Goal: Transaction & Acquisition: Download file/media

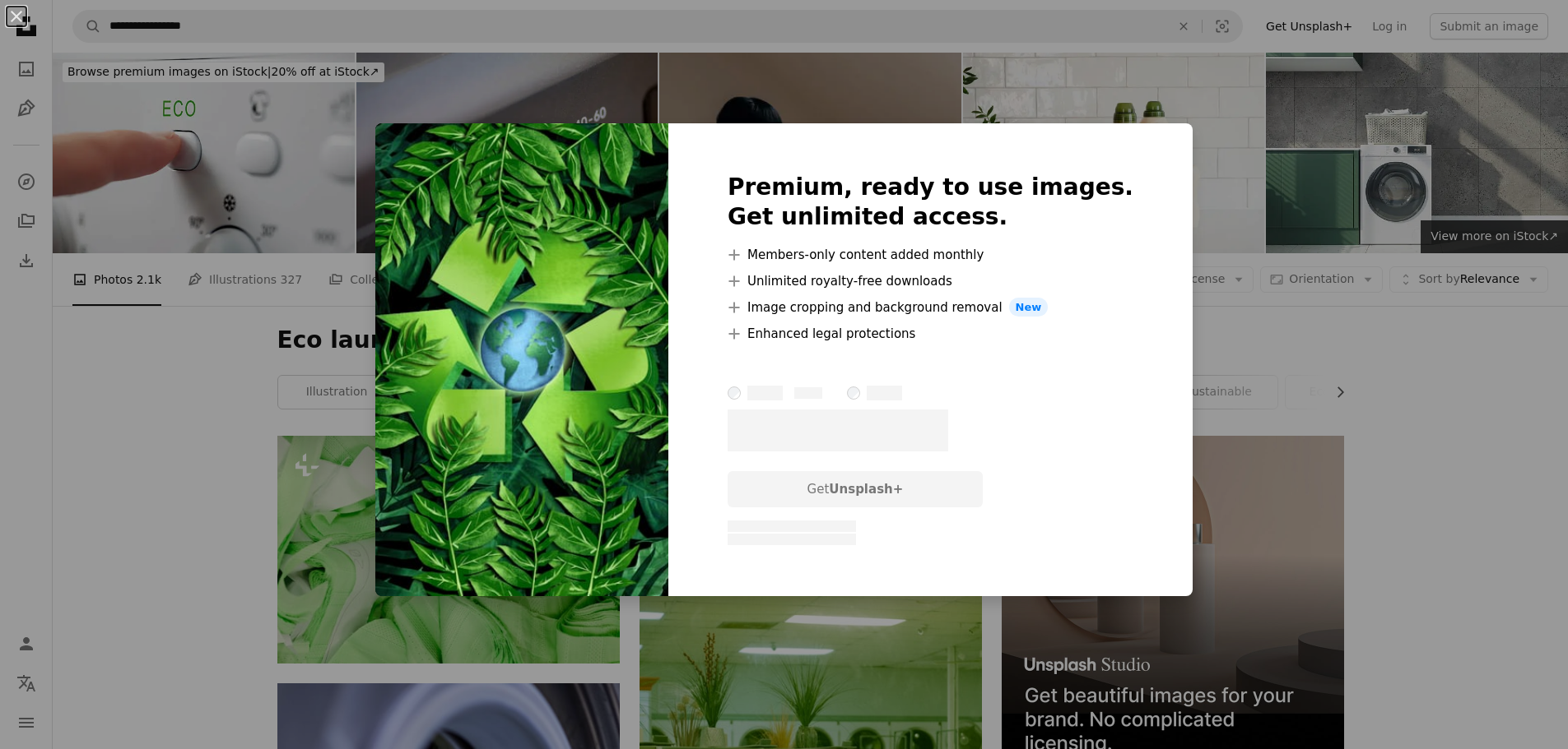
scroll to position [4937, 0]
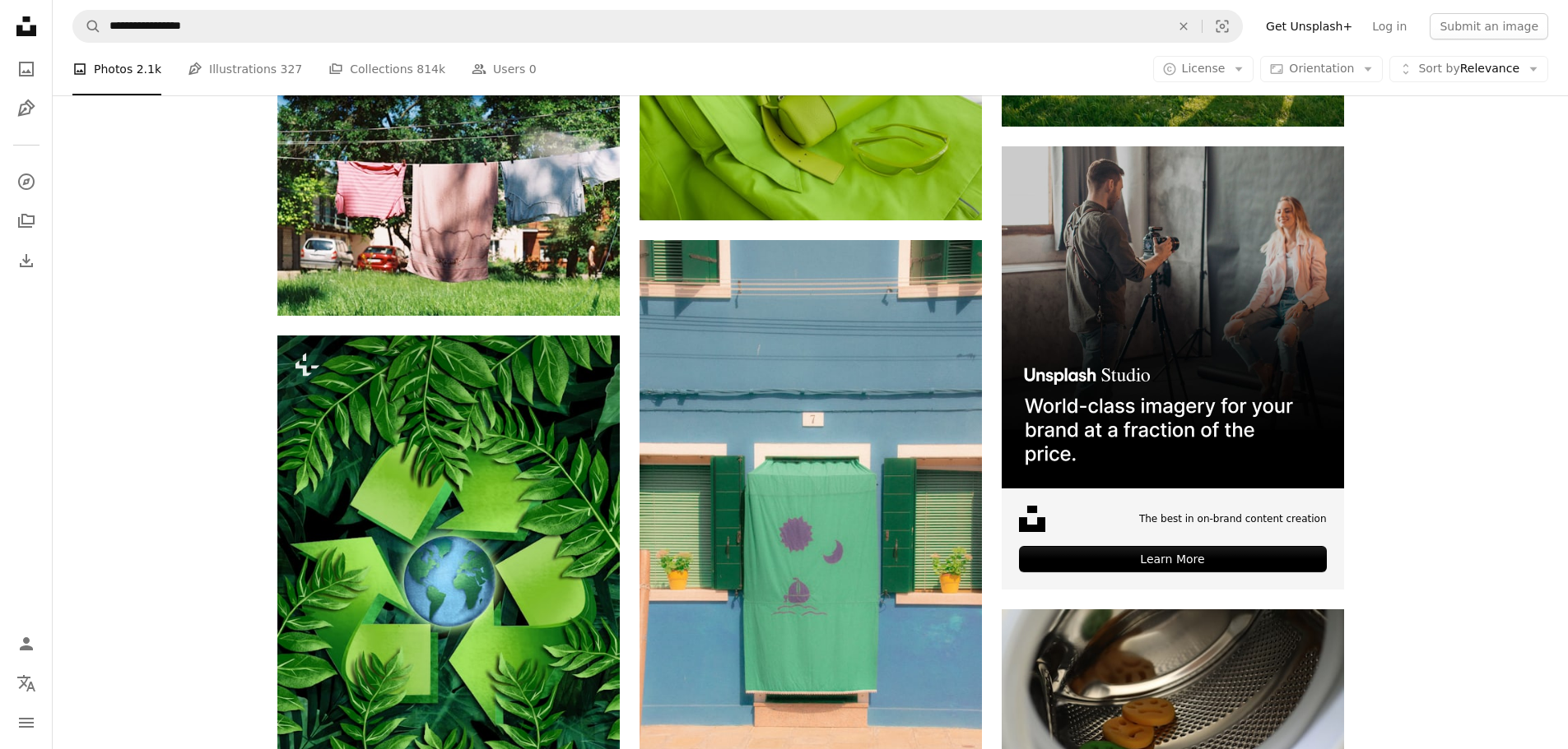
scroll to position [5677, 0]
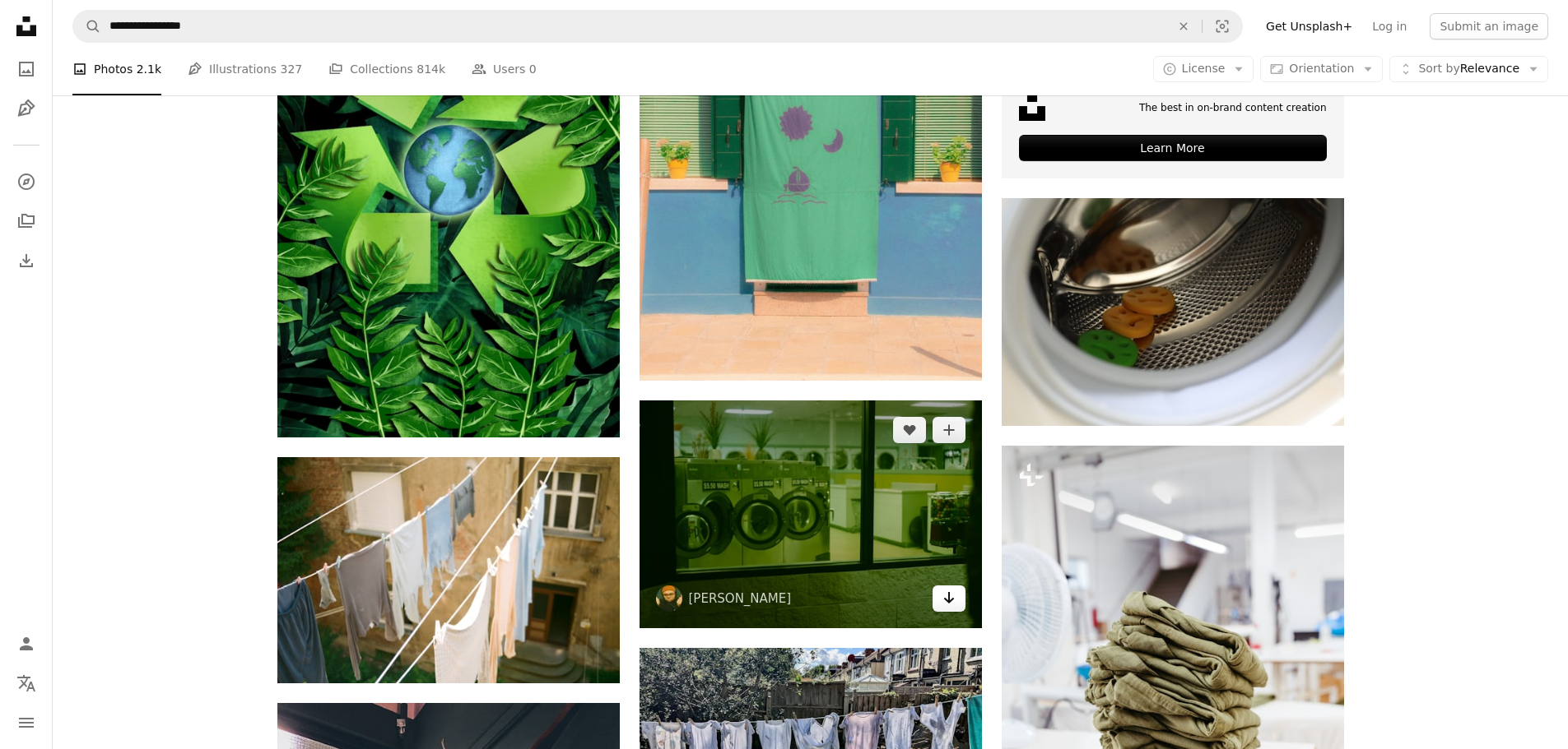
click at [946, 588] on icon "Arrow pointing down" at bounding box center [949, 598] width 13 height 20
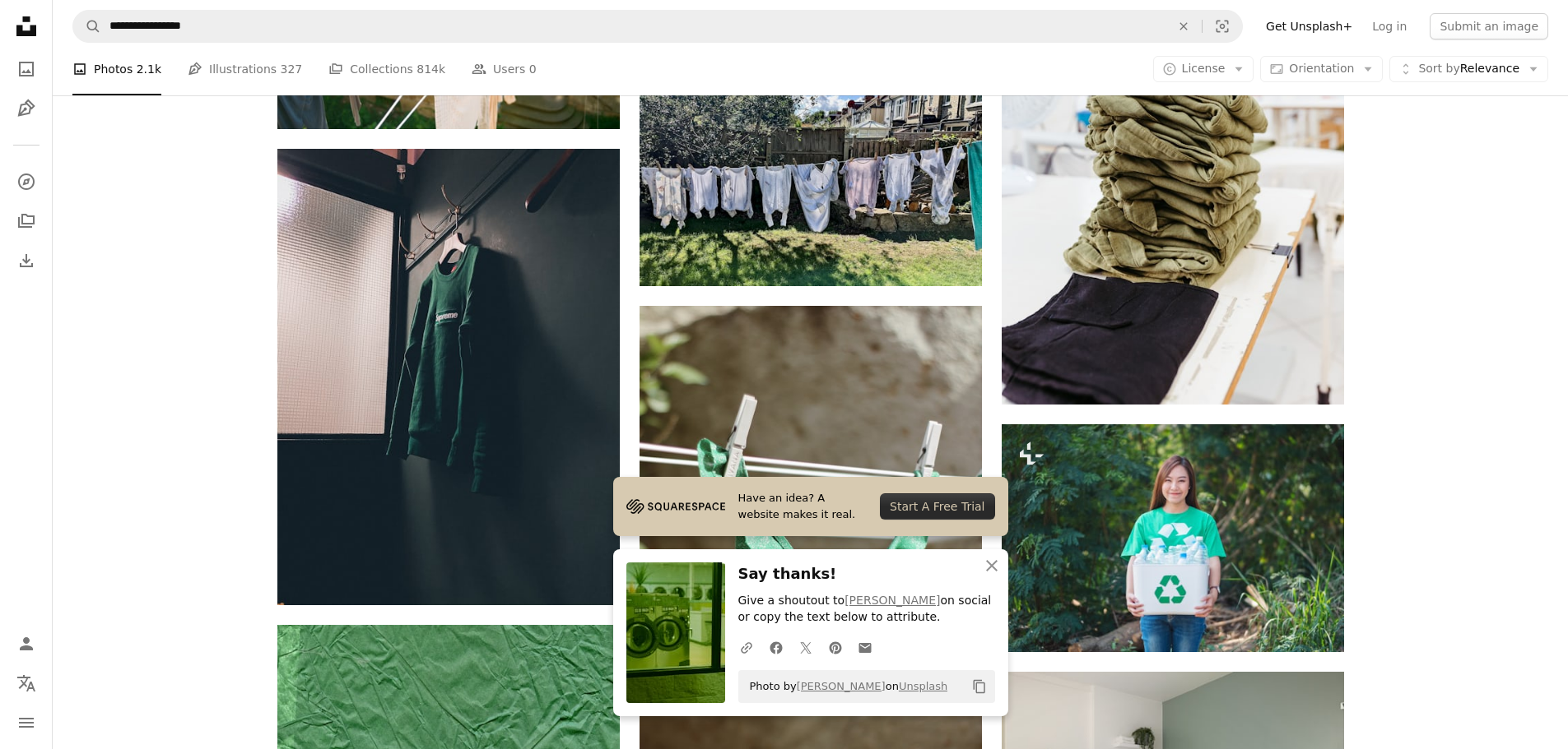
scroll to position [6170, 0]
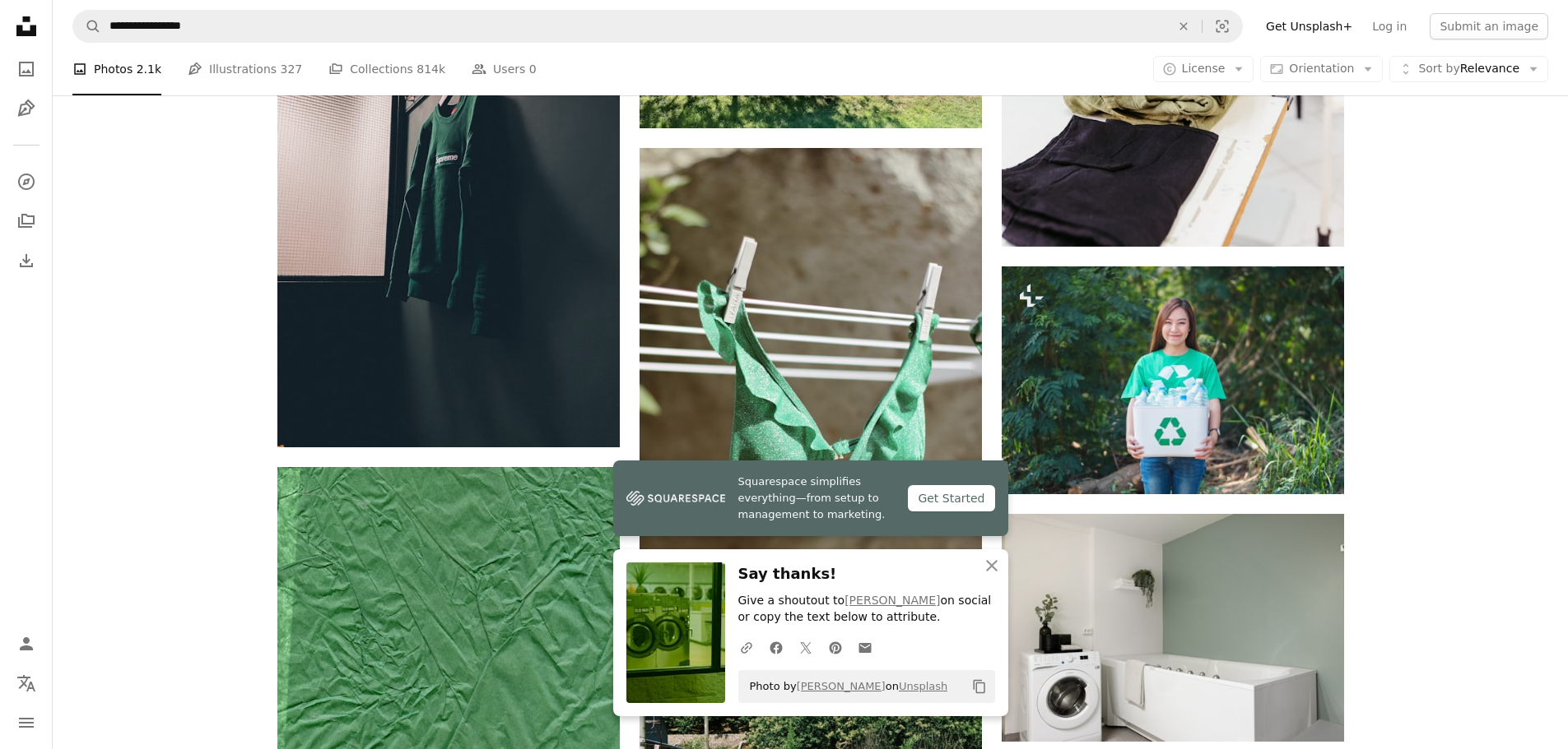
scroll to position [6581, 0]
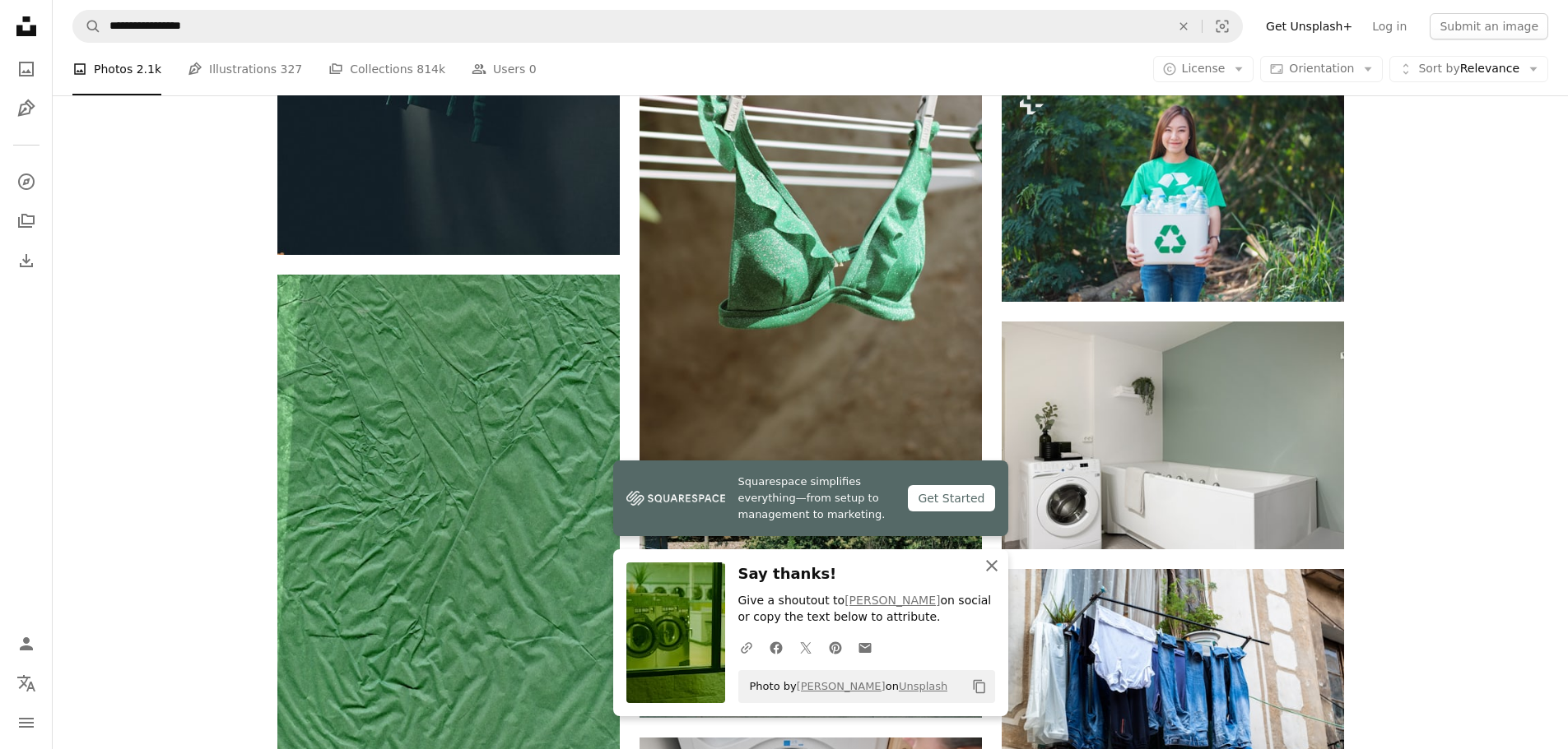
click at [1002, 570] on button "An X shape Close" at bounding box center [991, 566] width 33 height 33
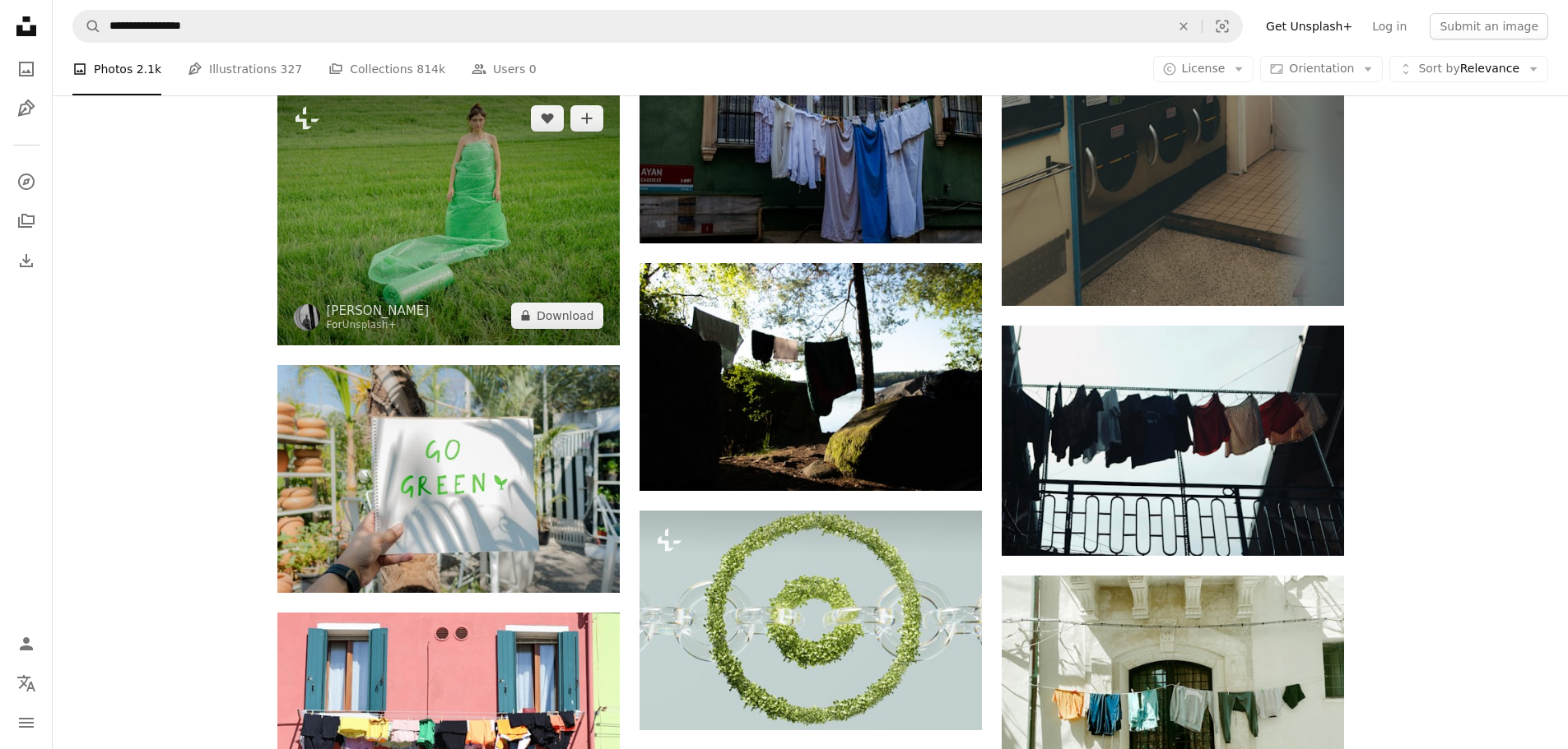
drag, startPoint x: 805, startPoint y: 129, endPoint x: 456, endPoint y: 107, distance: 349.7
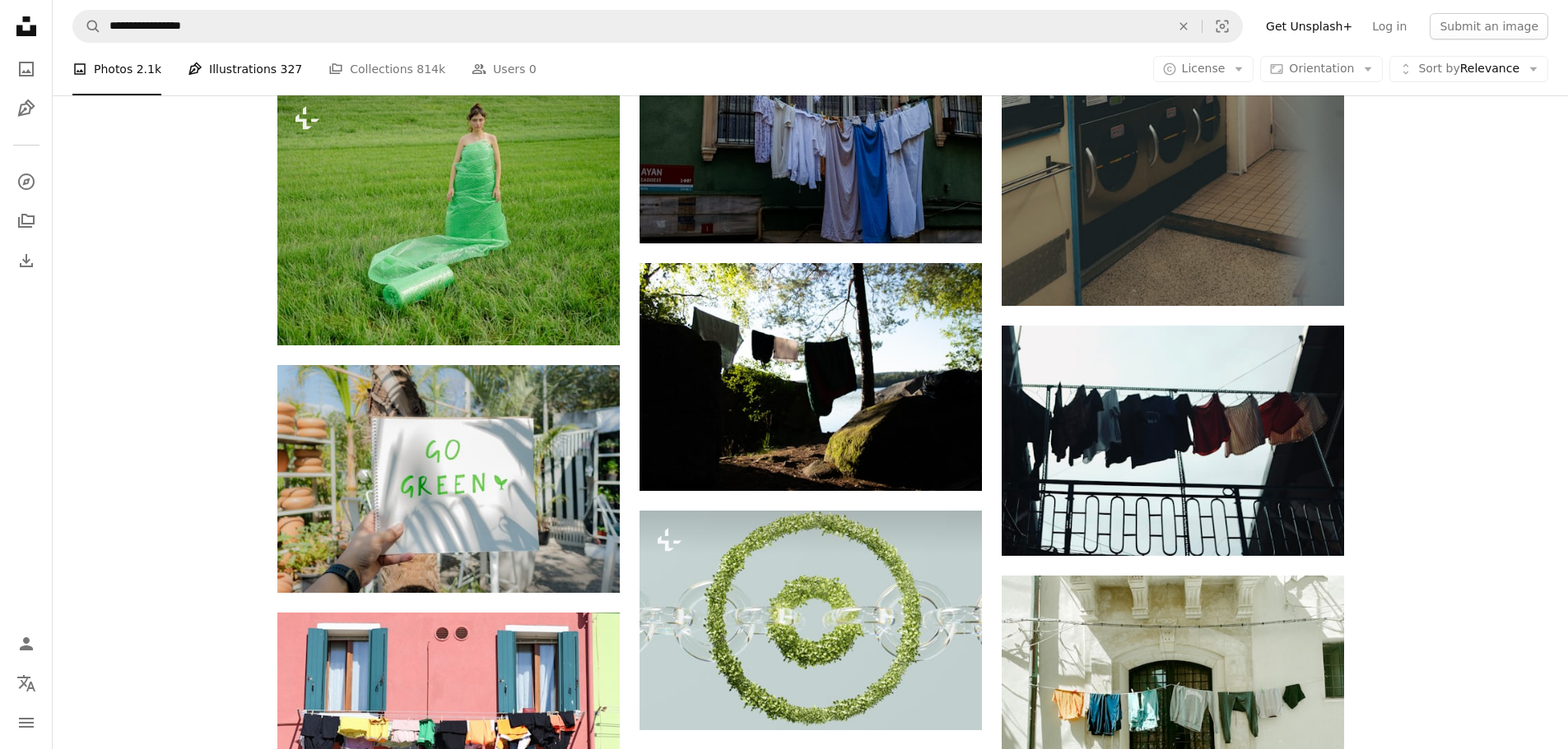
scroll to position [8765, 0]
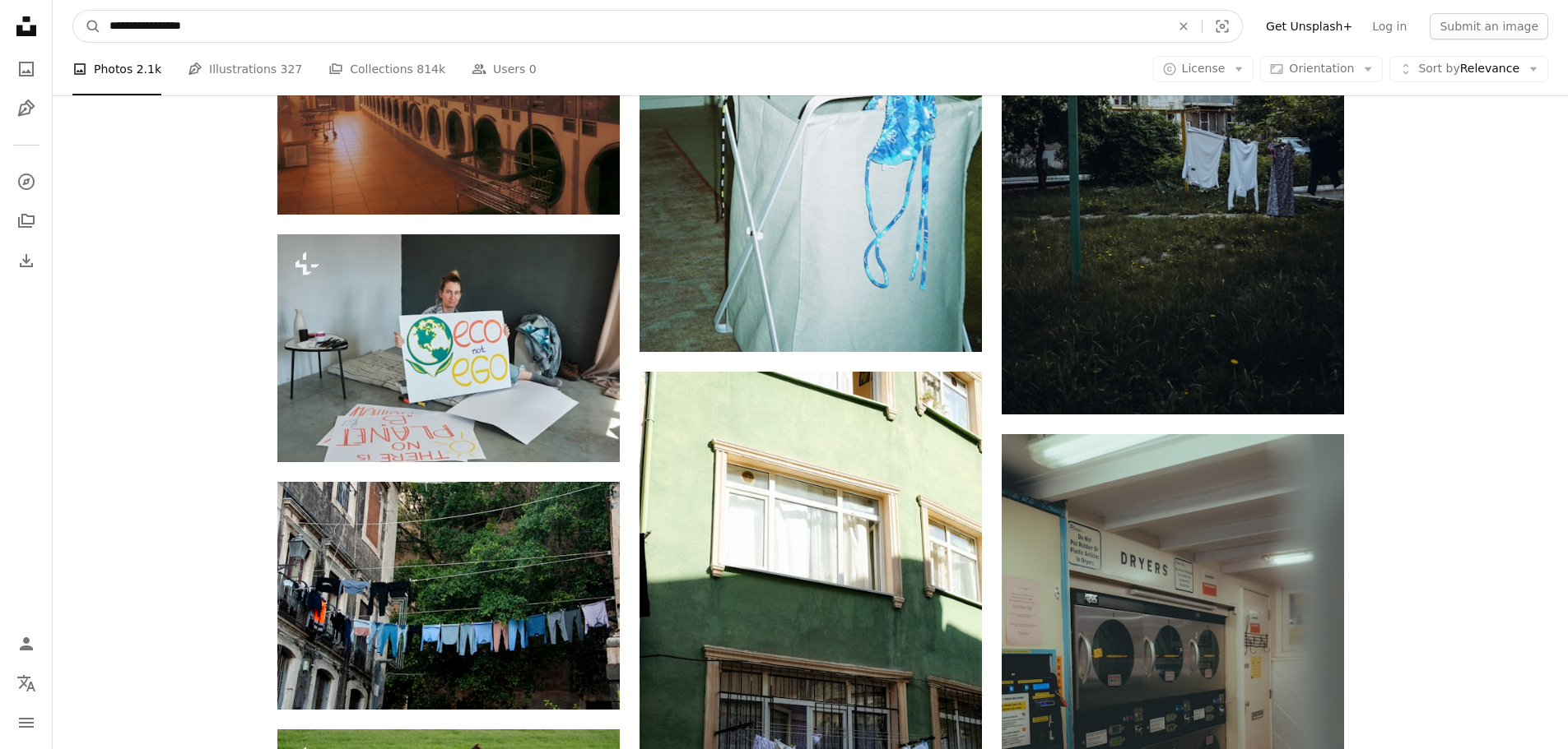
click at [116, 26] on input "**********" at bounding box center [633, 27] width 1064 height 32
type input "**********"
click button "A magnifying glass" at bounding box center [87, 27] width 28 height 32
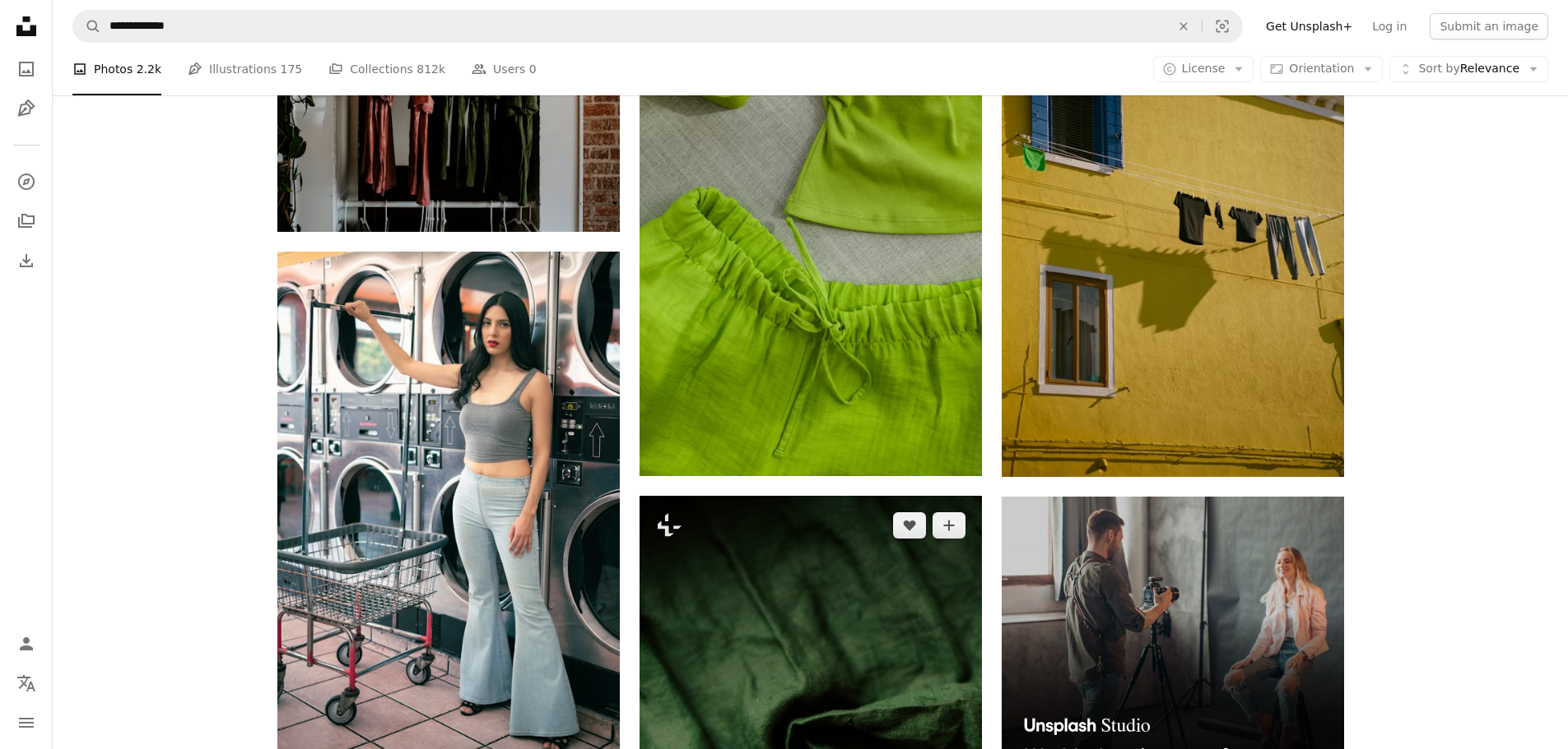
scroll to position [5758, 0]
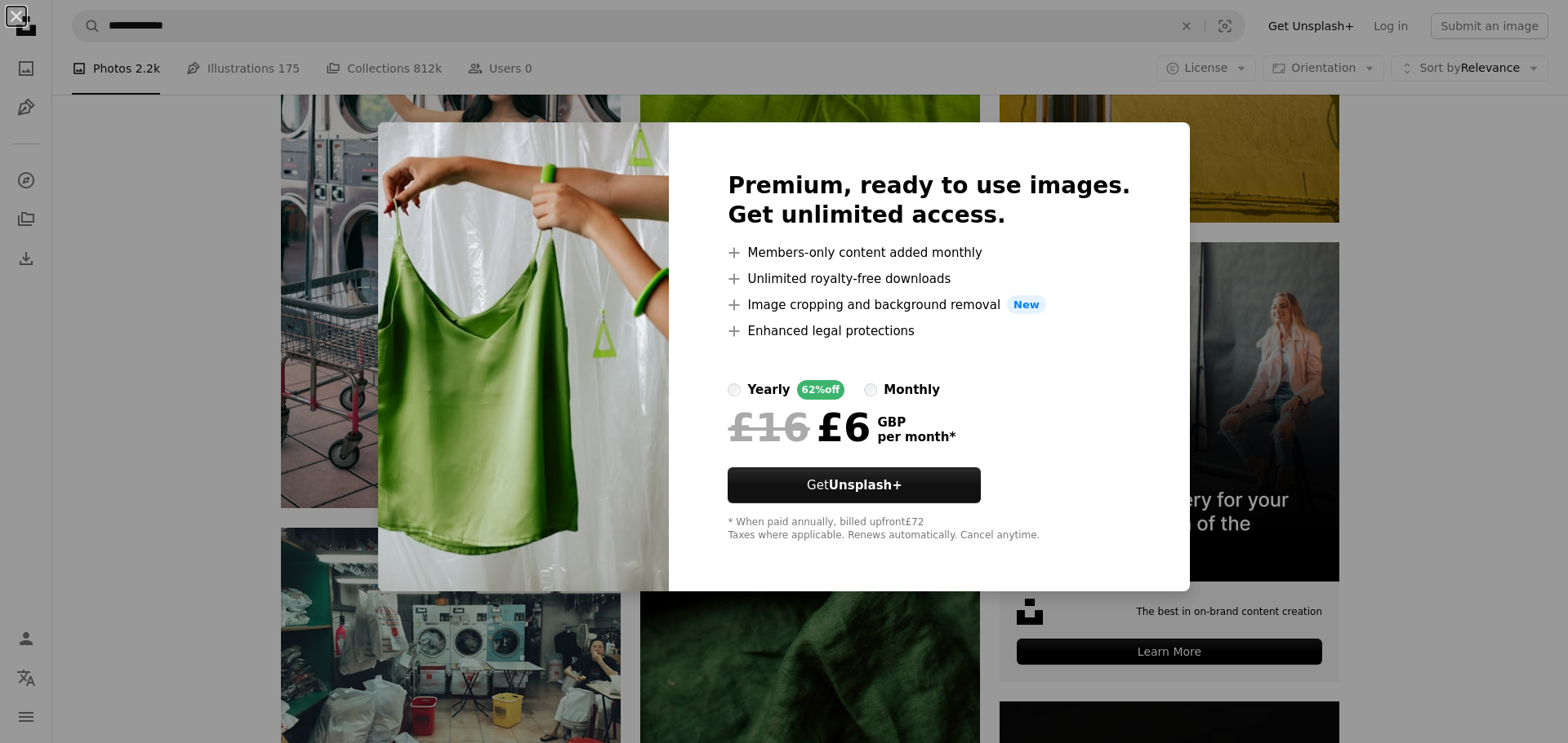
click at [1400, 259] on div "An X shape Premium, ready to use images. Get unlimited access. A plus sign Memb…" at bounding box center [784, 372] width 1568 height 743
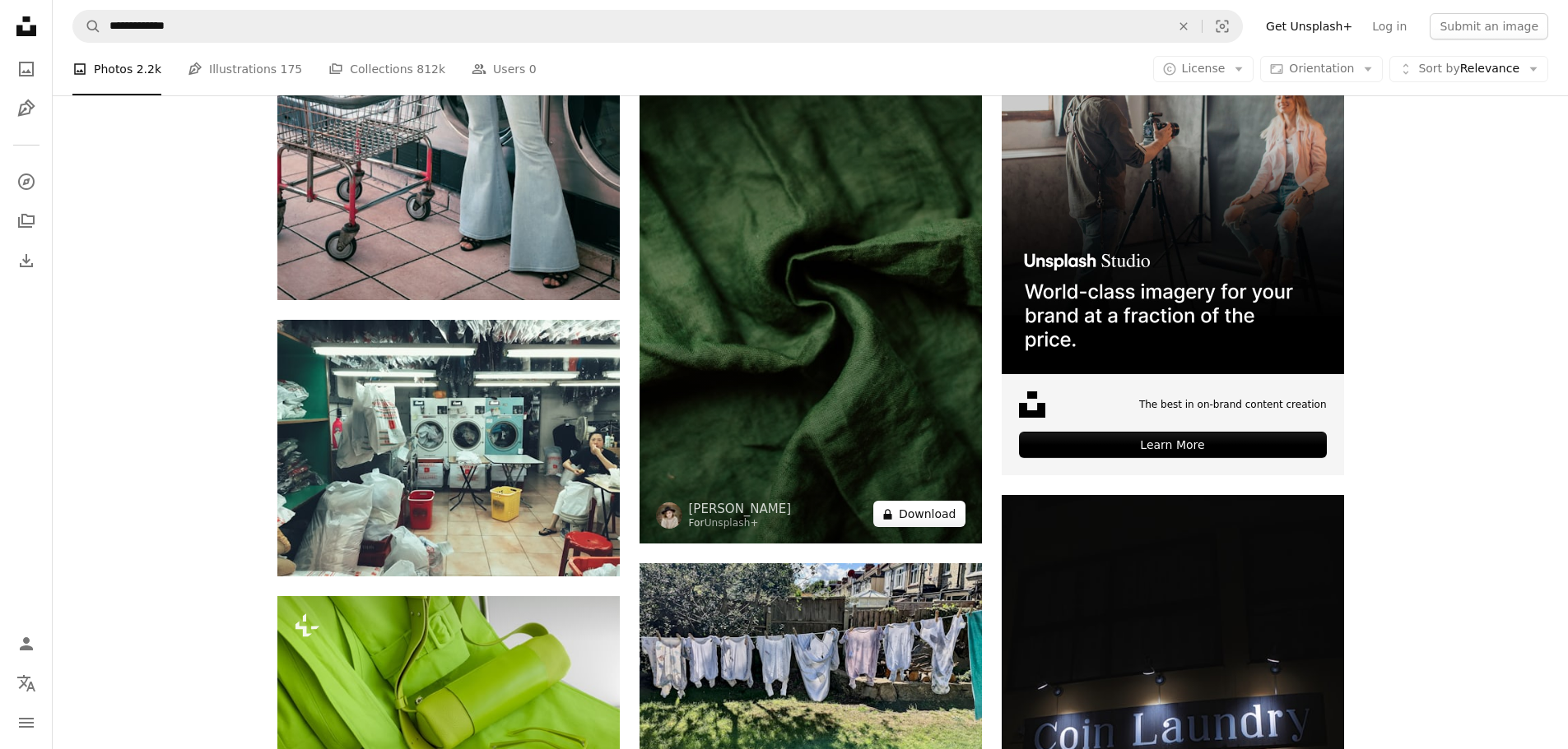
scroll to position [6170, 0]
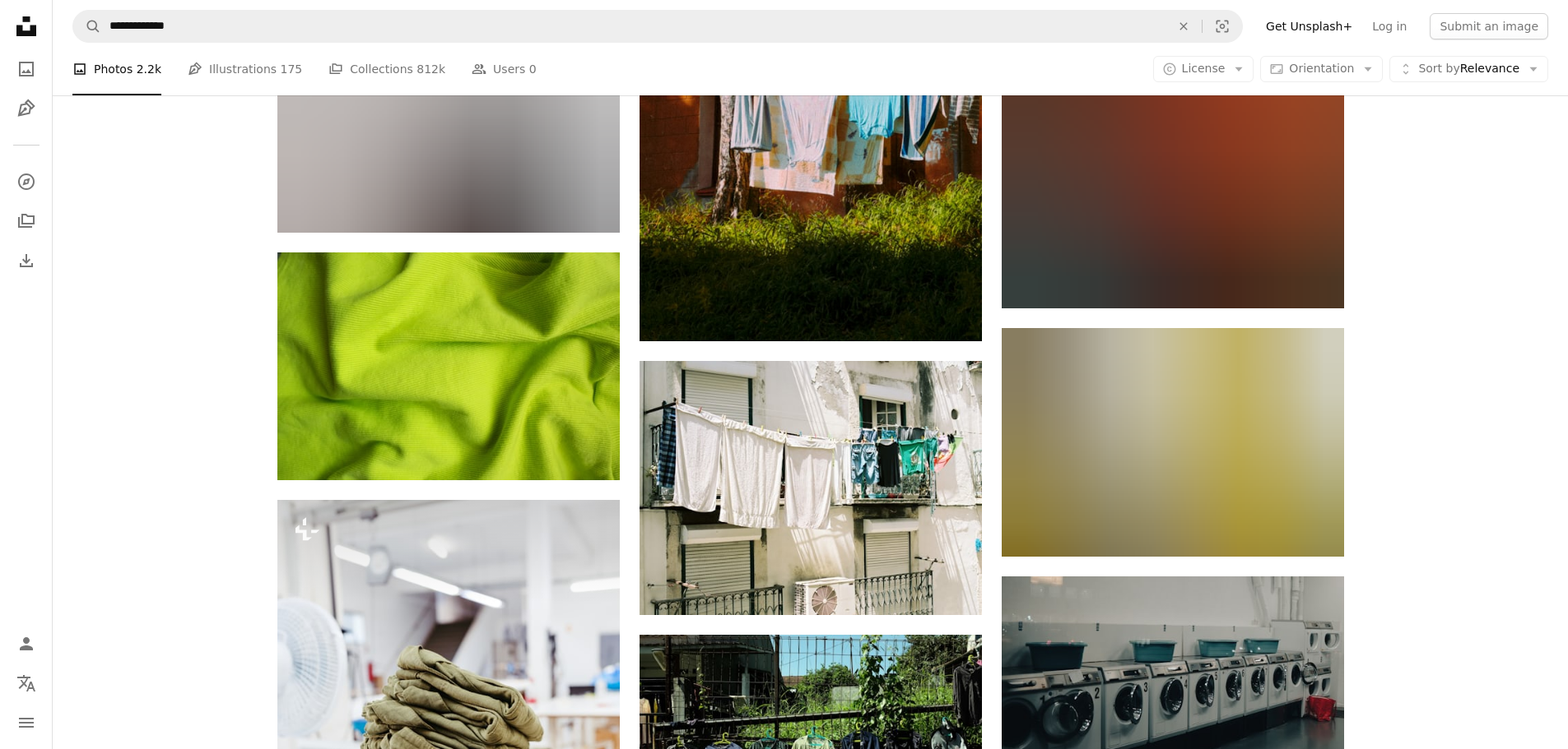
scroll to position [7404, 0]
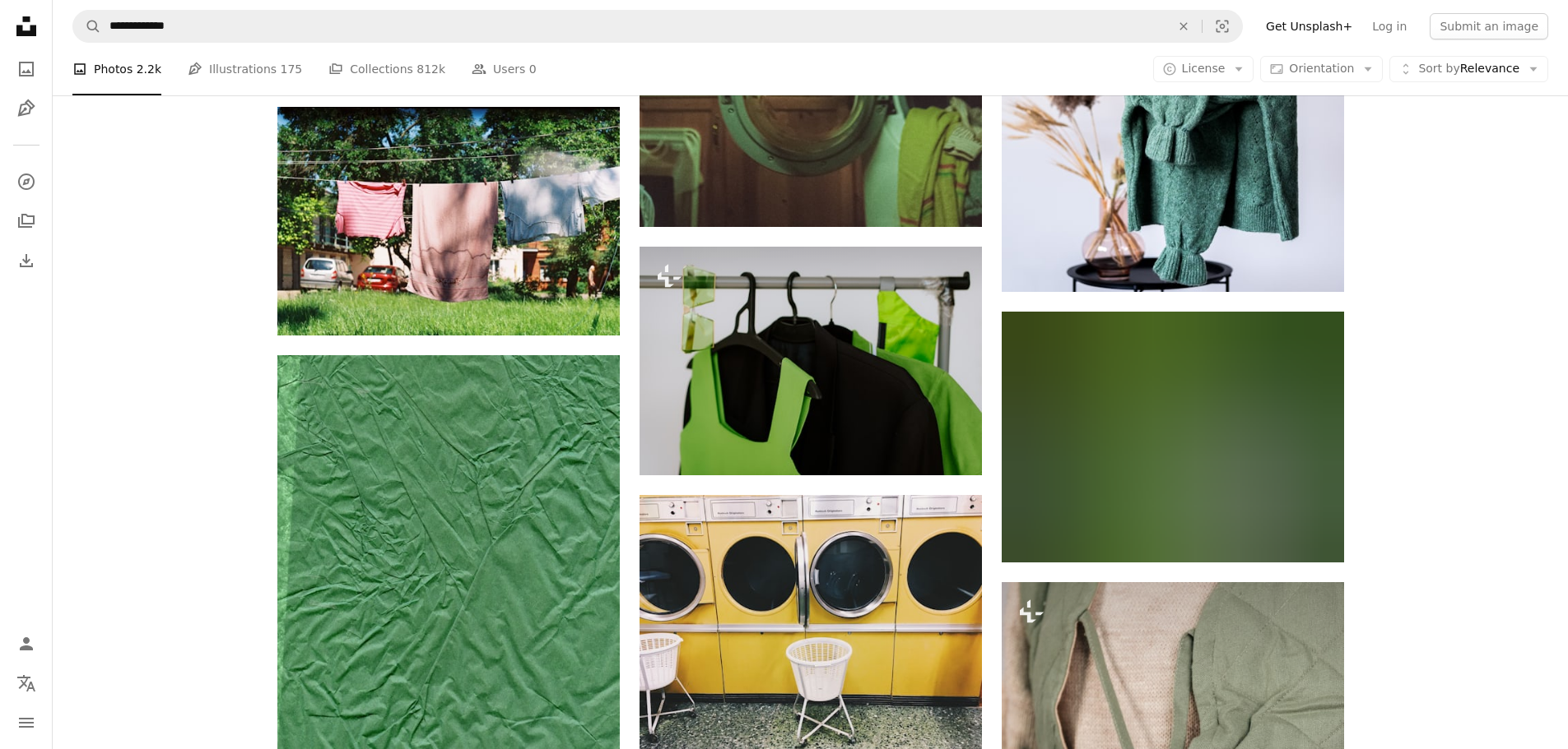
scroll to position [8474, 0]
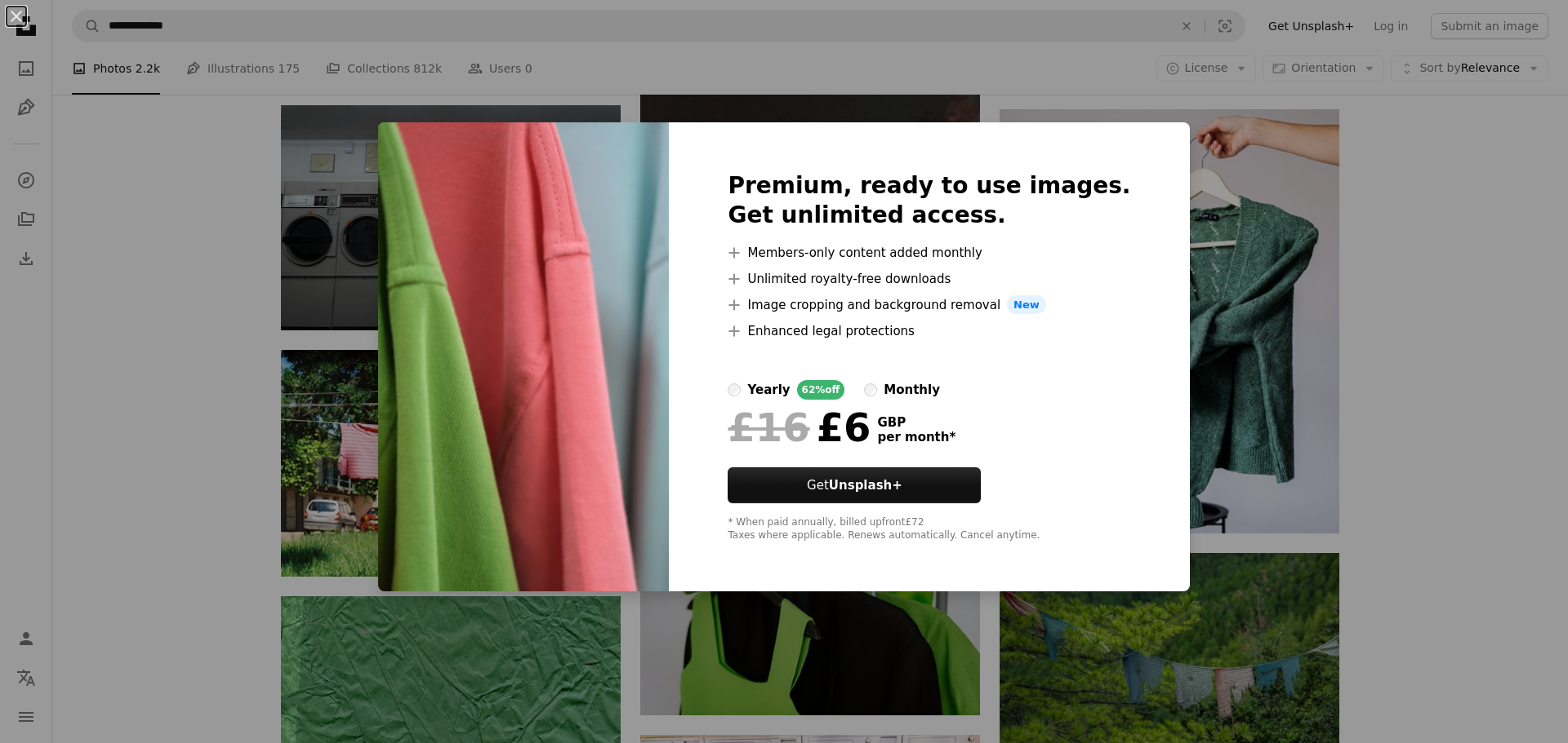
click at [1290, 248] on div "An X shape Premium, ready to use images. Get unlimited access. A plus sign Memb…" at bounding box center [784, 372] width 1568 height 743
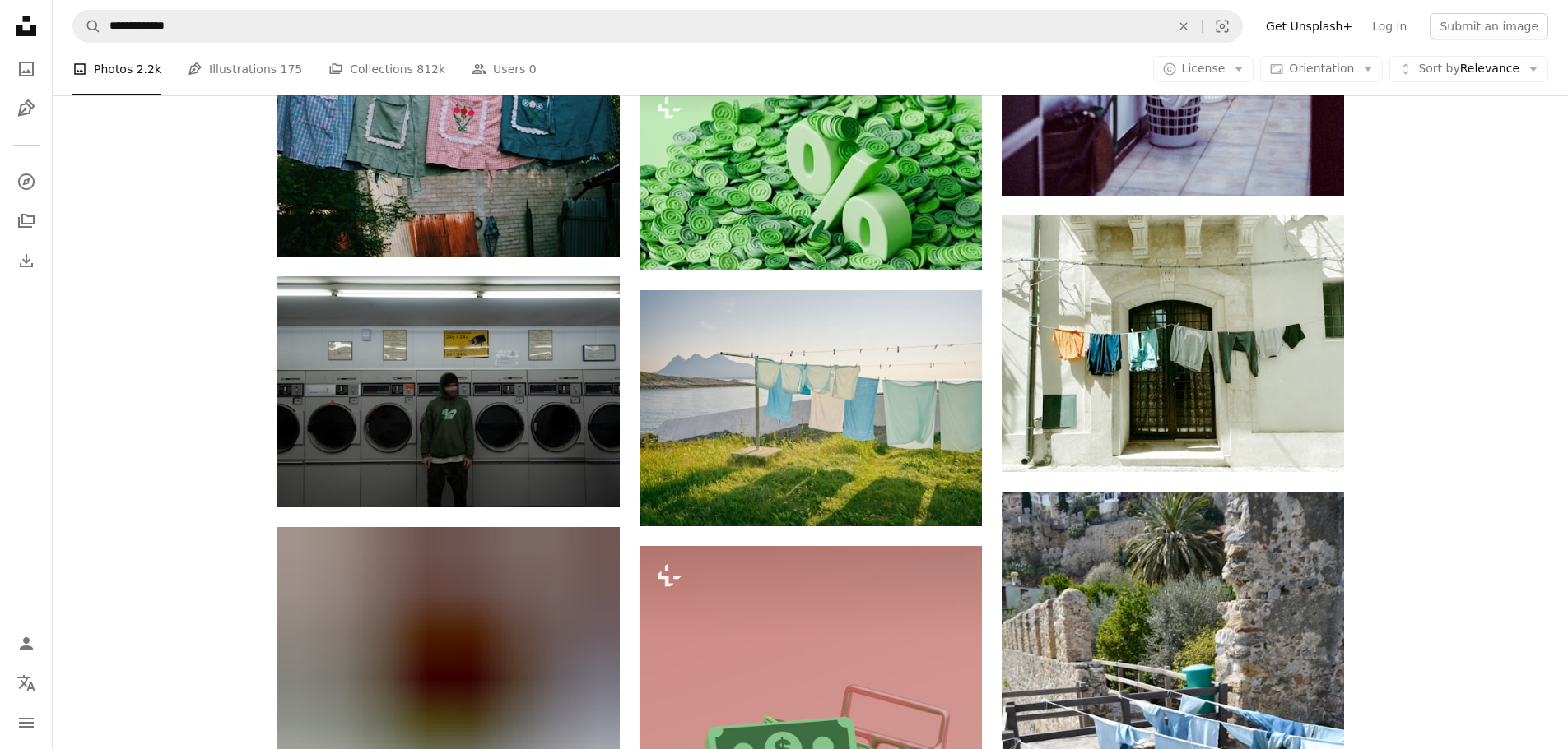
scroll to position [10612, 0]
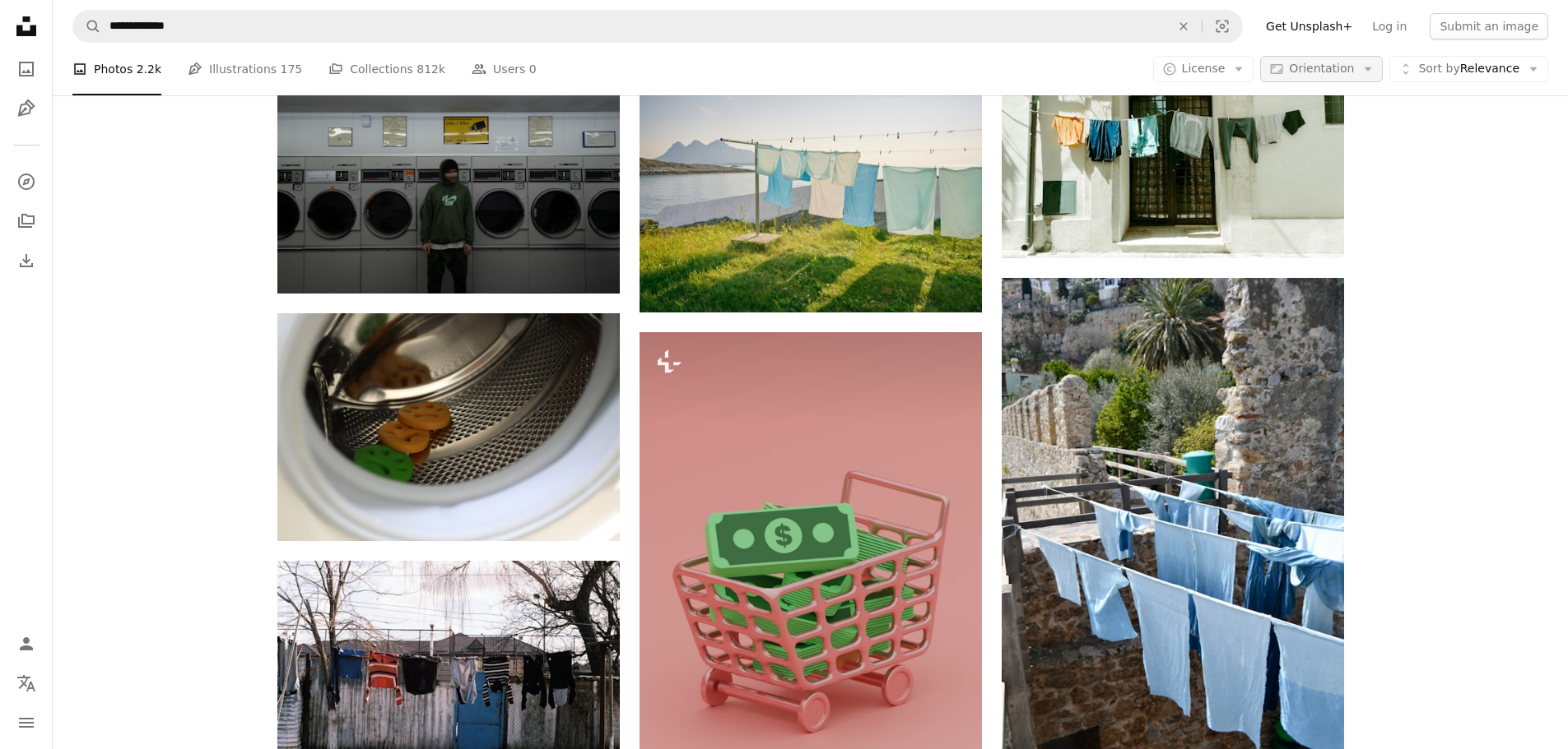
click at [1354, 66] on span "Orientation" at bounding box center [1321, 68] width 65 height 13
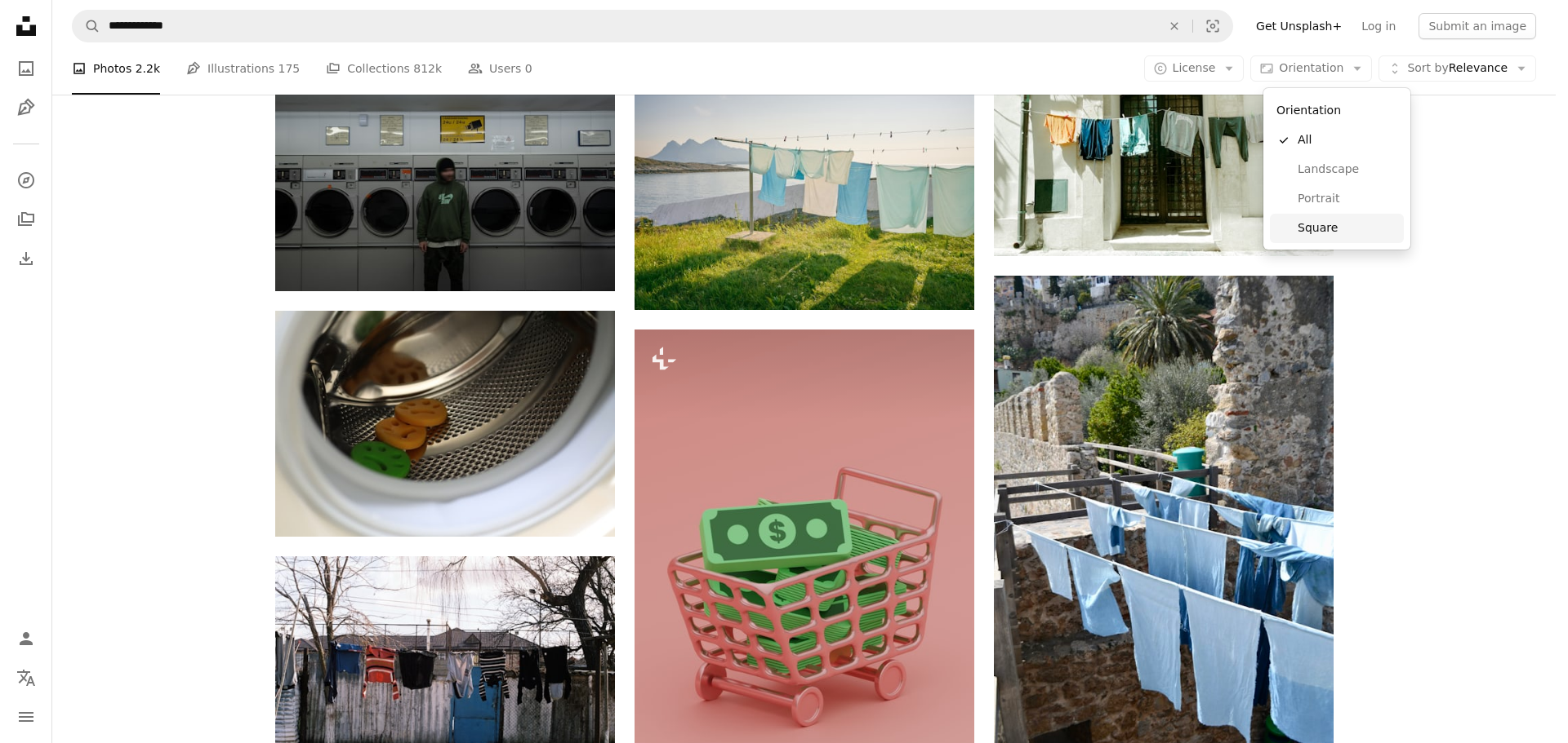
click at [1355, 222] on span "Square" at bounding box center [1347, 228] width 100 height 17
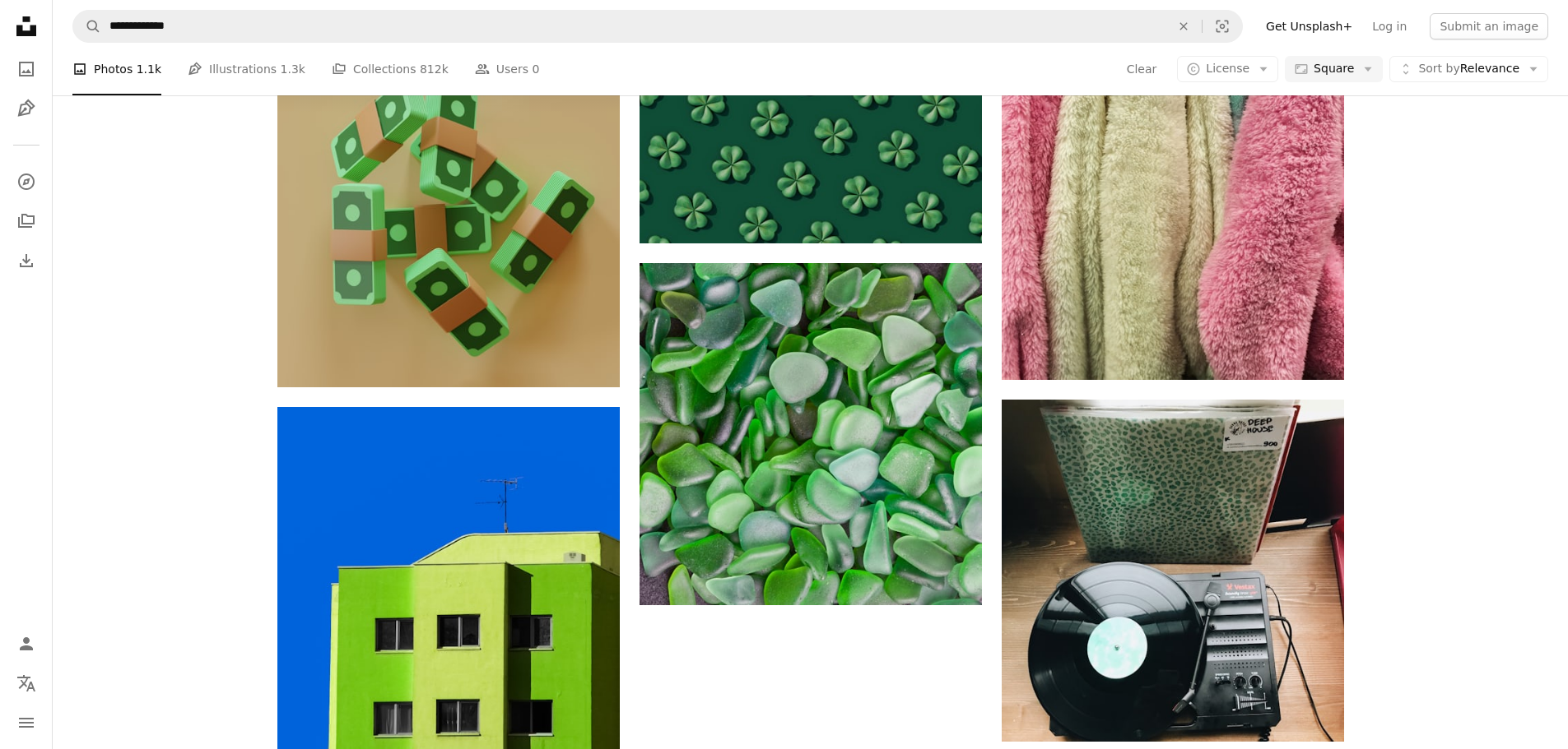
scroll to position [1892, 0]
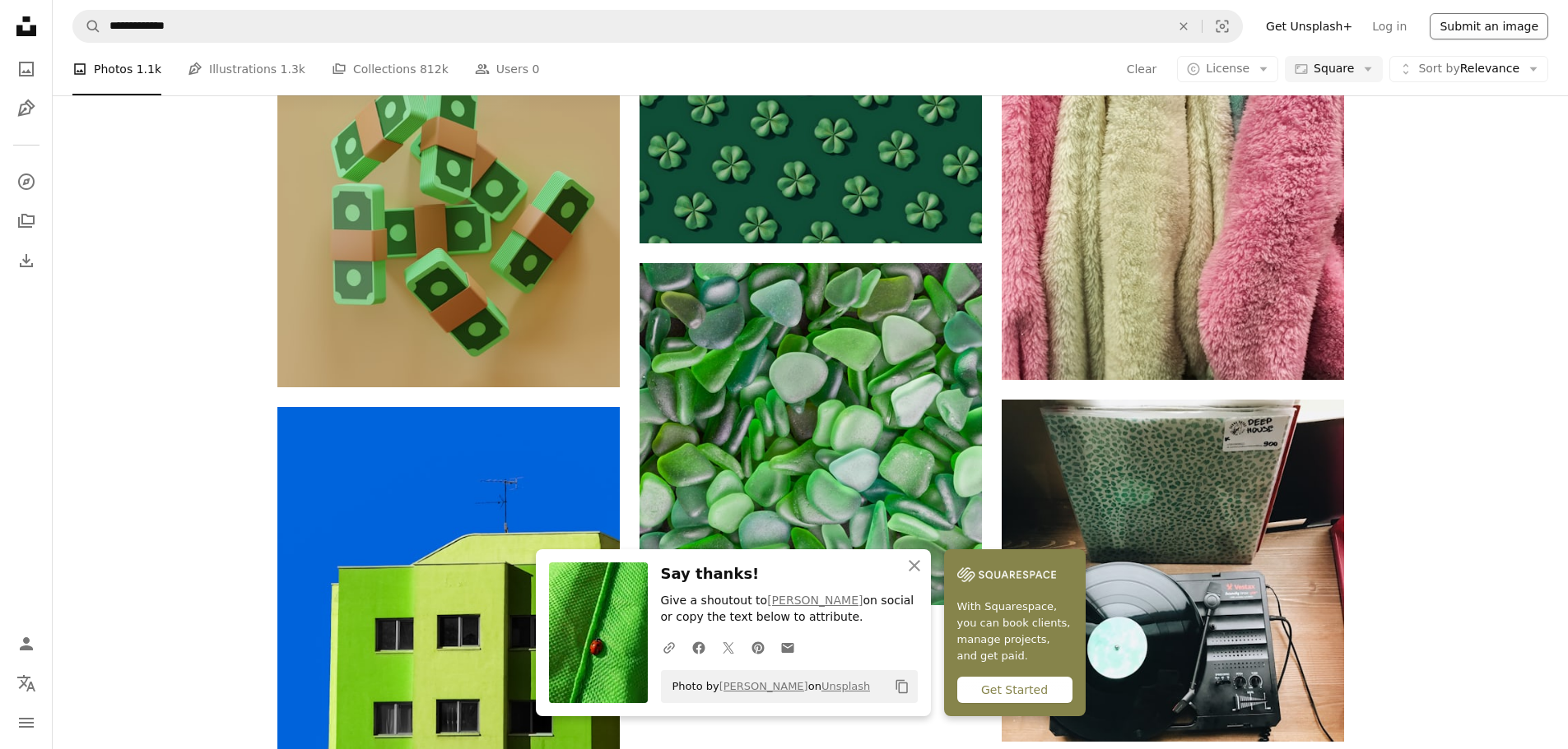
scroll to position [2468, 0]
